Goal: Register for event/course

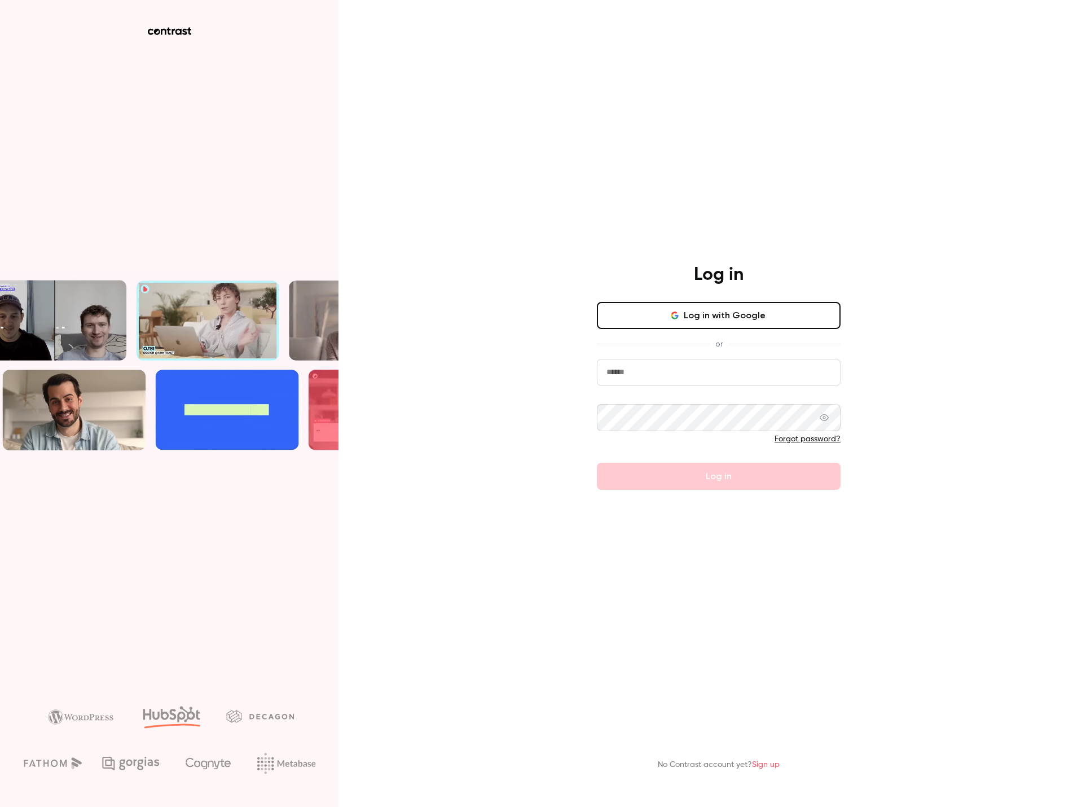
click at [671, 379] on input "email" at bounding box center [719, 372] width 244 height 27
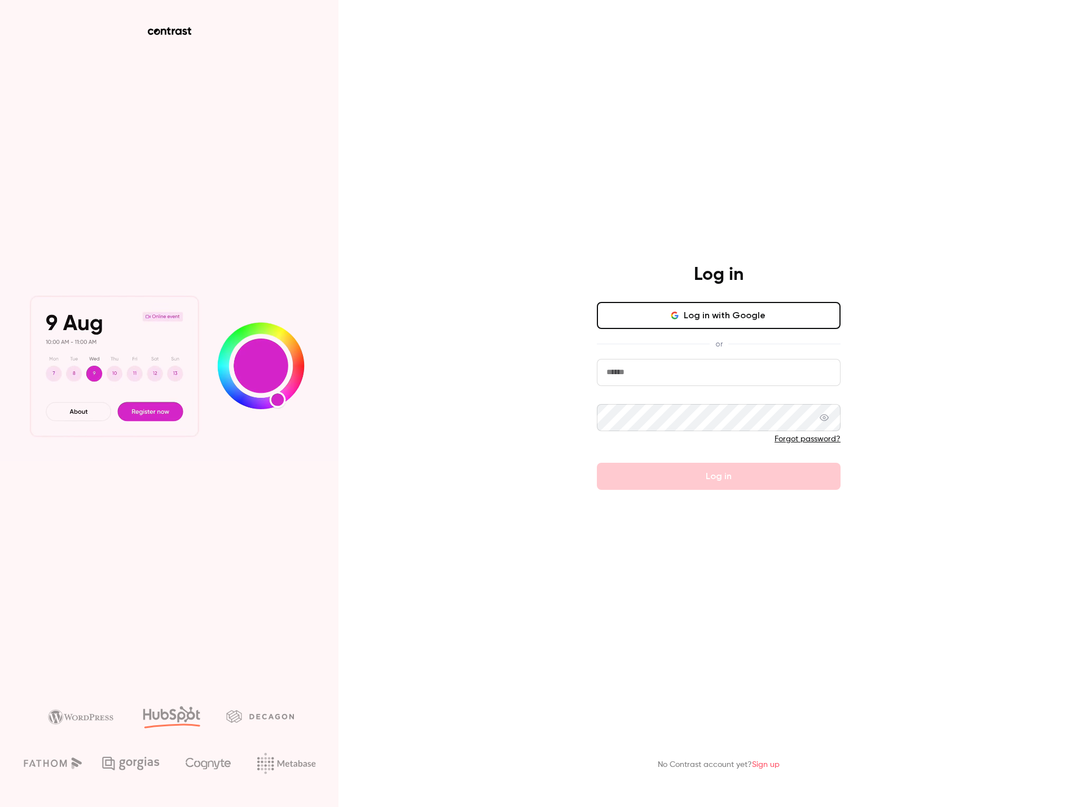
click at [0, 806] on nordpass-autofill-portal at bounding box center [0, 807] width 0 height 0
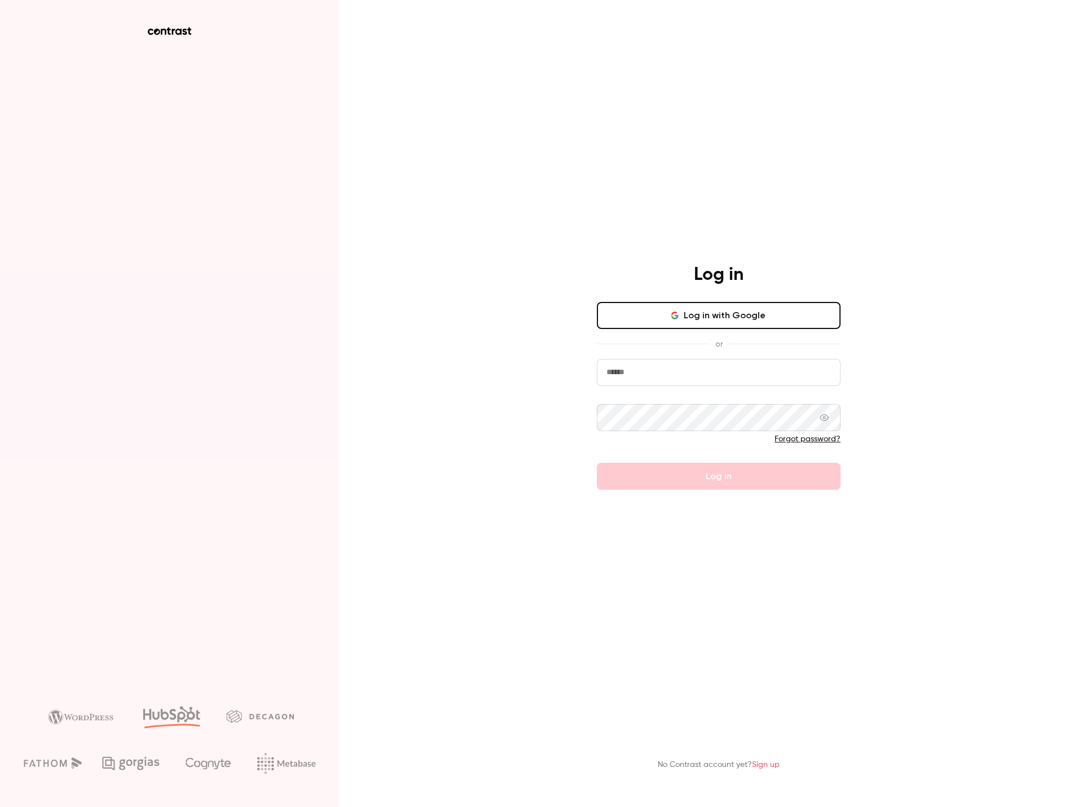
type input "**********"
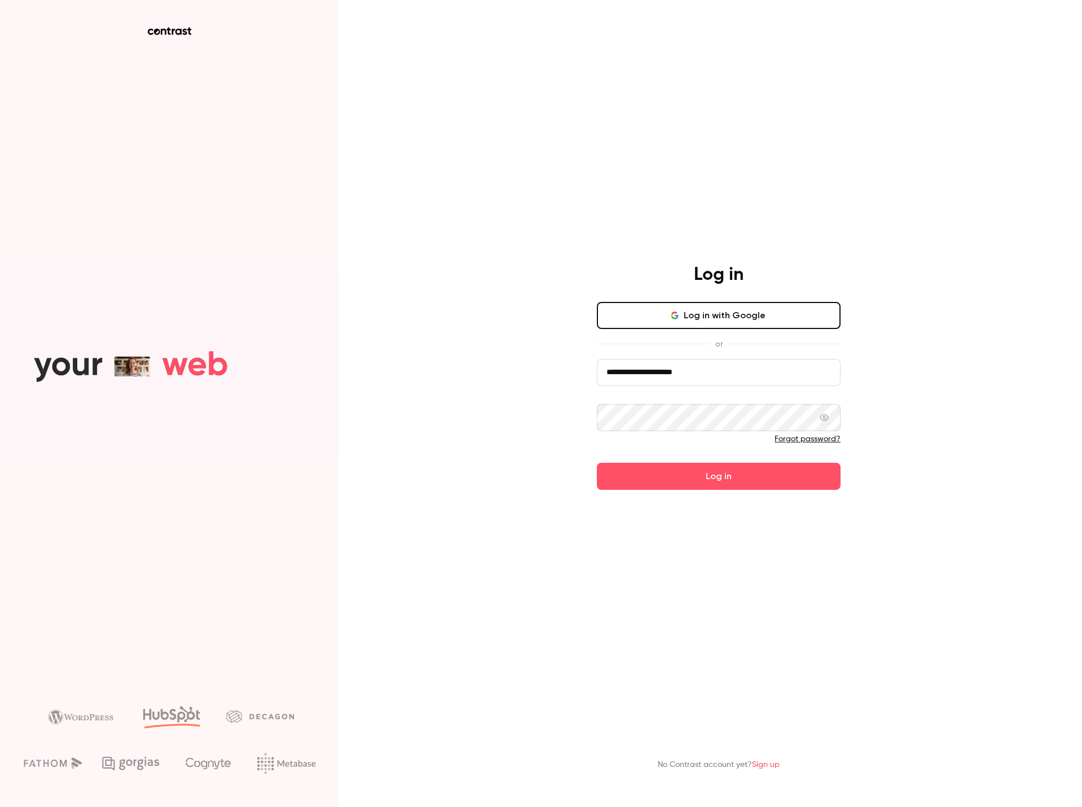
click at [726, 489] on button "Log in" at bounding box center [719, 475] width 244 height 27
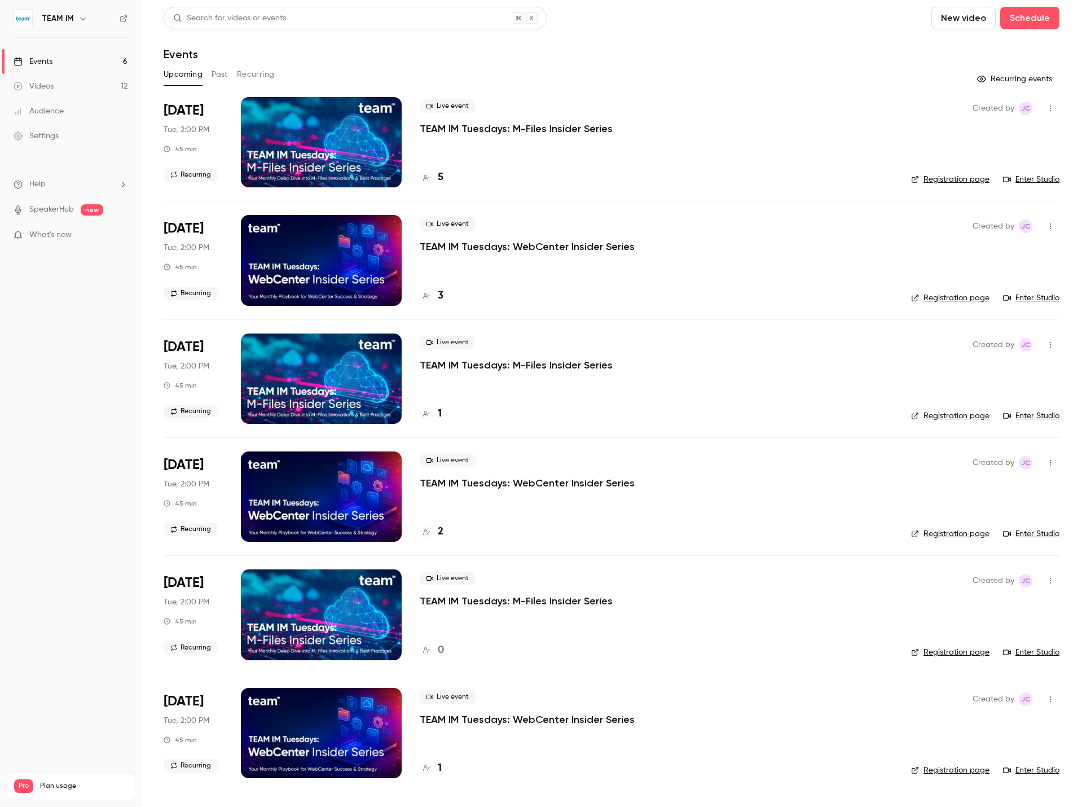
click at [421, 415] on div at bounding box center [427, 414] width 14 height 14
click at [431, 180] on div at bounding box center [427, 178] width 14 height 14
click at [342, 120] on div at bounding box center [321, 142] width 161 height 90
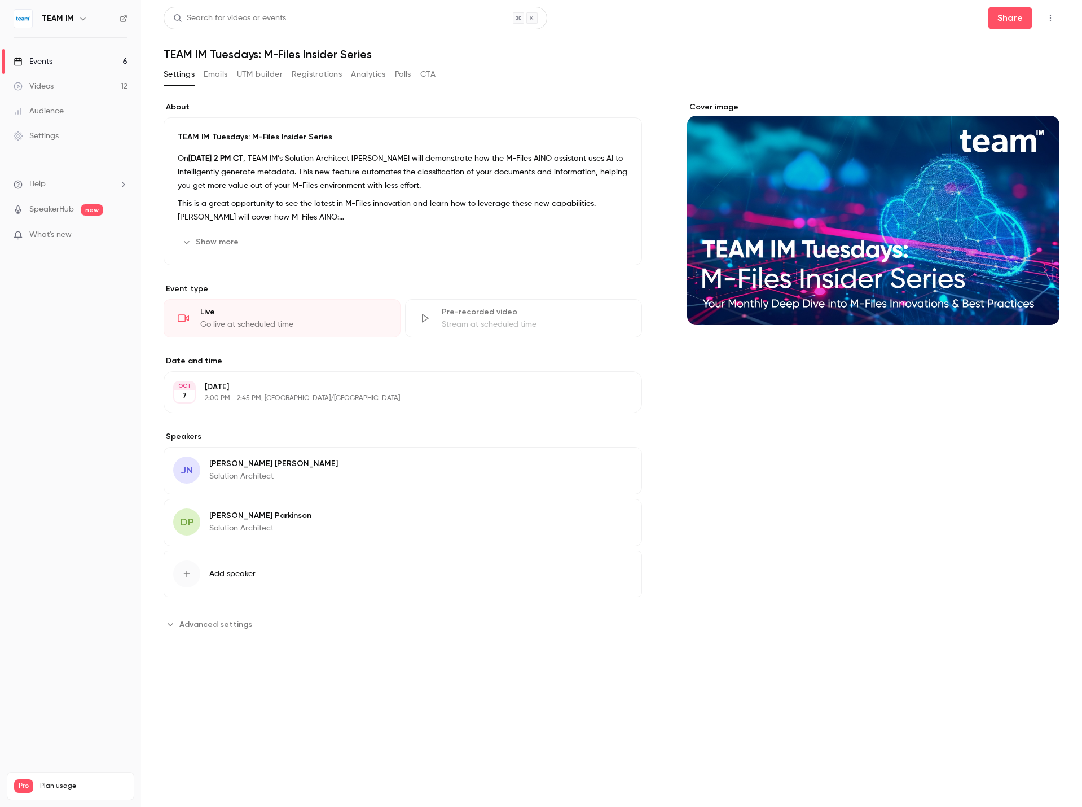
click at [248, 311] on div "Live" at bounding box center [293, 311] width 186 height 11
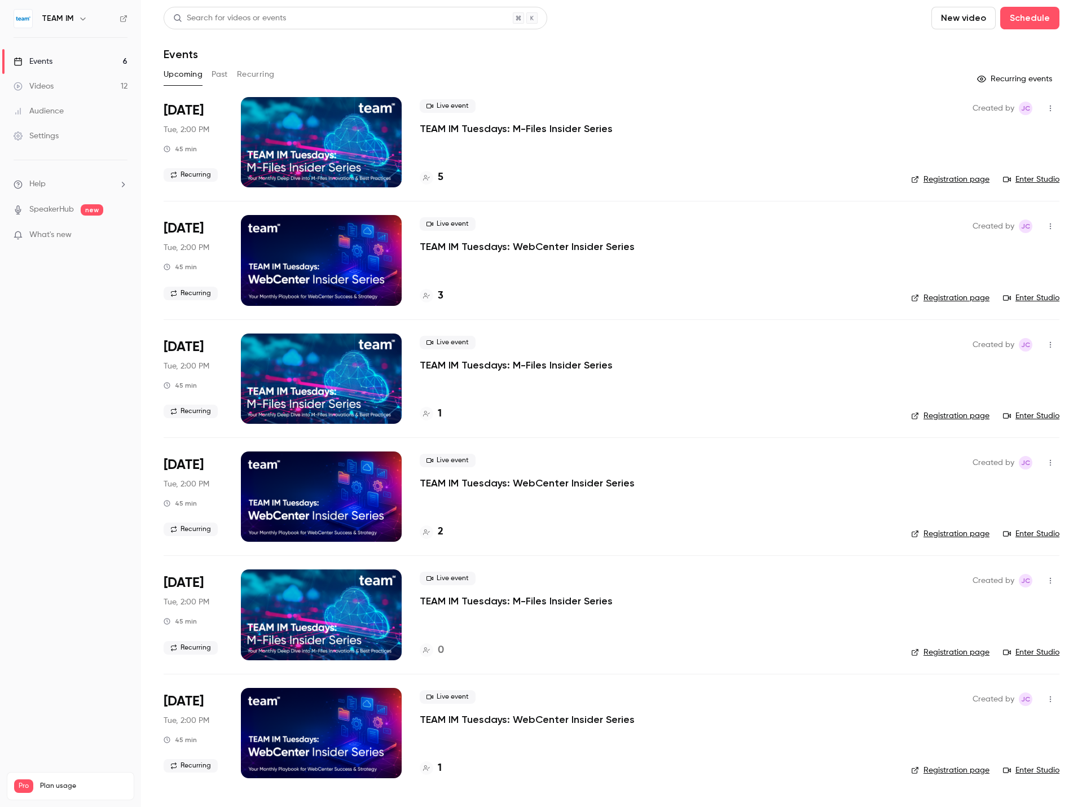
click at [1034, 180] on link "Enter Studio" at bounding box center [1031, 179] width 56 height 11
